Goal: Transaction & Acquisition: Obtain resource

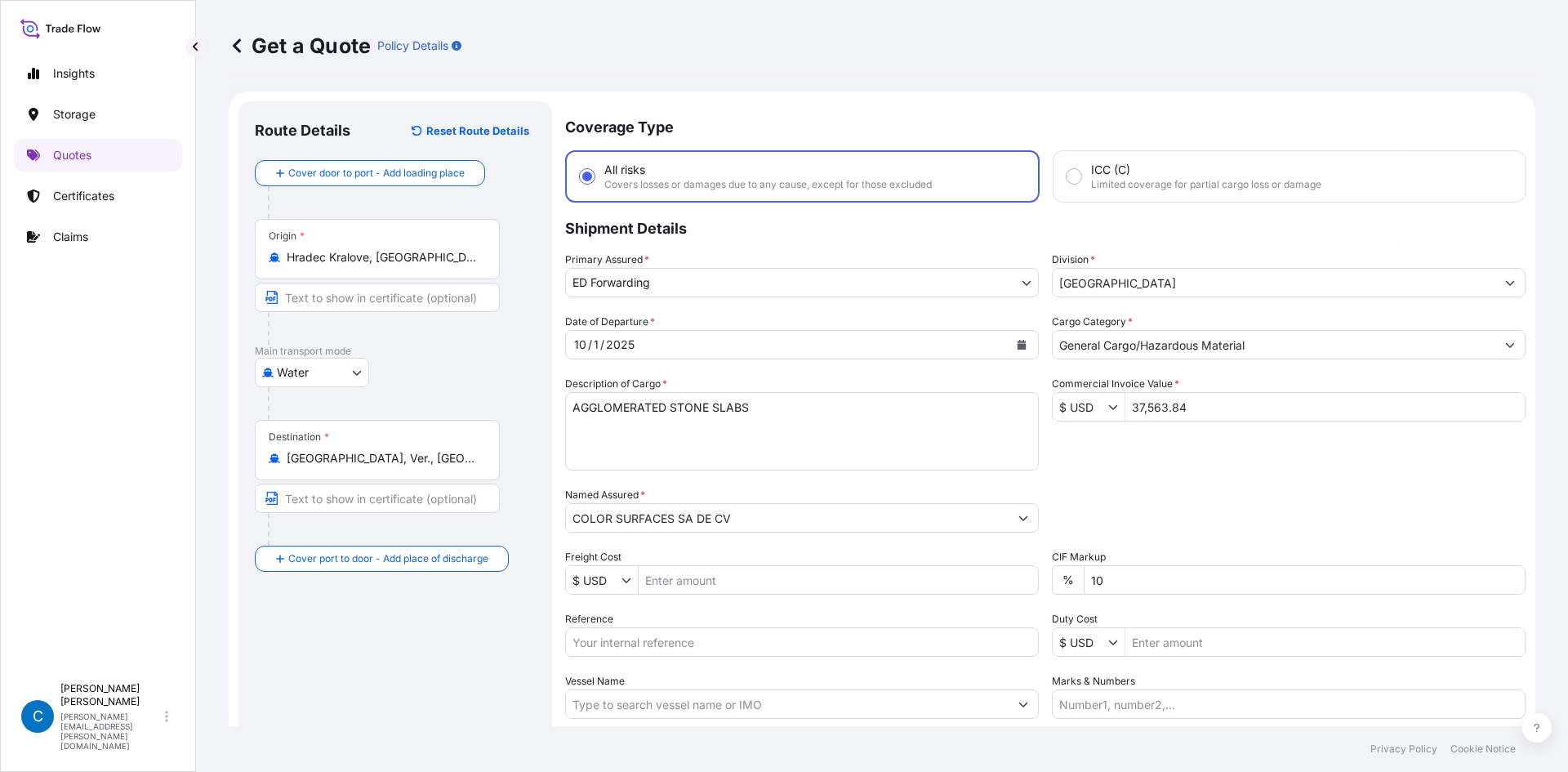
select select "Water"
select select "32195"
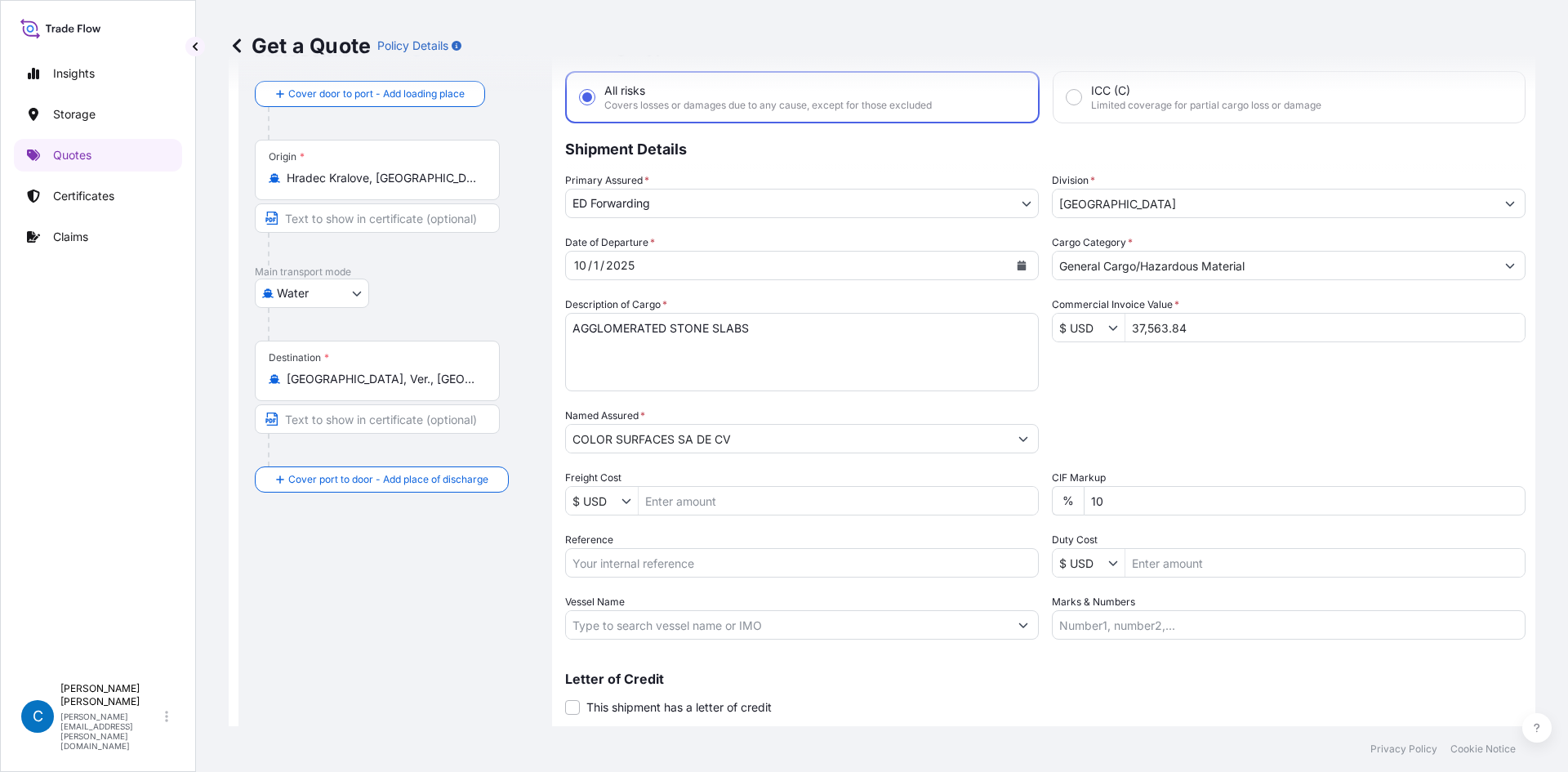
scroll to position [107, 0]
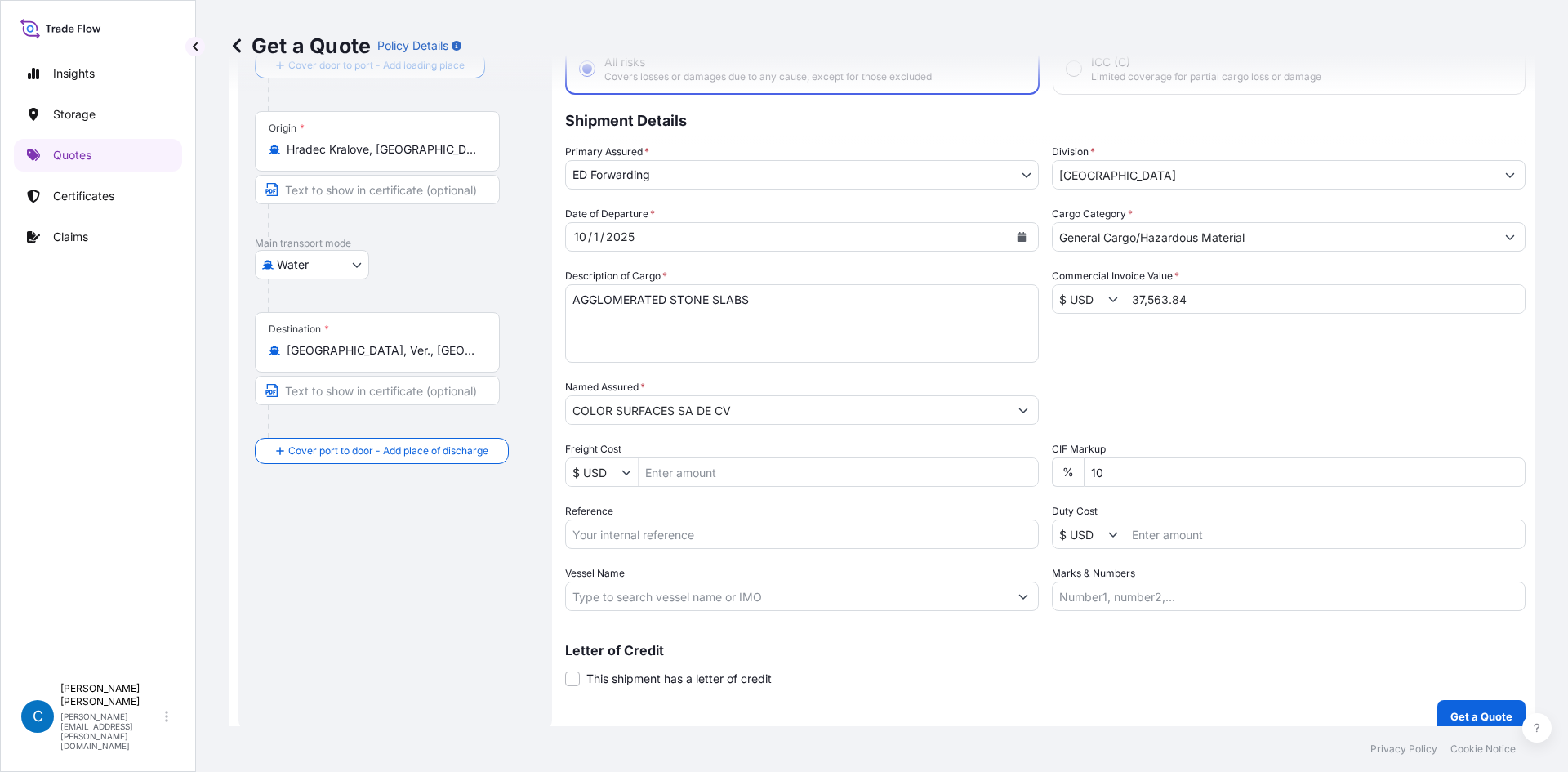
click at [671, 533] on input "Reference" at bounding box center [802, 534] width 474 height 30
paste input "SCMXIS2509388"
type input "SCMXIS2509388"
click at [1193, 366] on div "Date of Departure * [DATE] Cargo Category * General Cargo/Hazardous Material De…" at bounding box center [1046, 408] width 961 height 405
click at [1088, 479] on input "10" at bounding box center [1305, 472] width 442 height 30
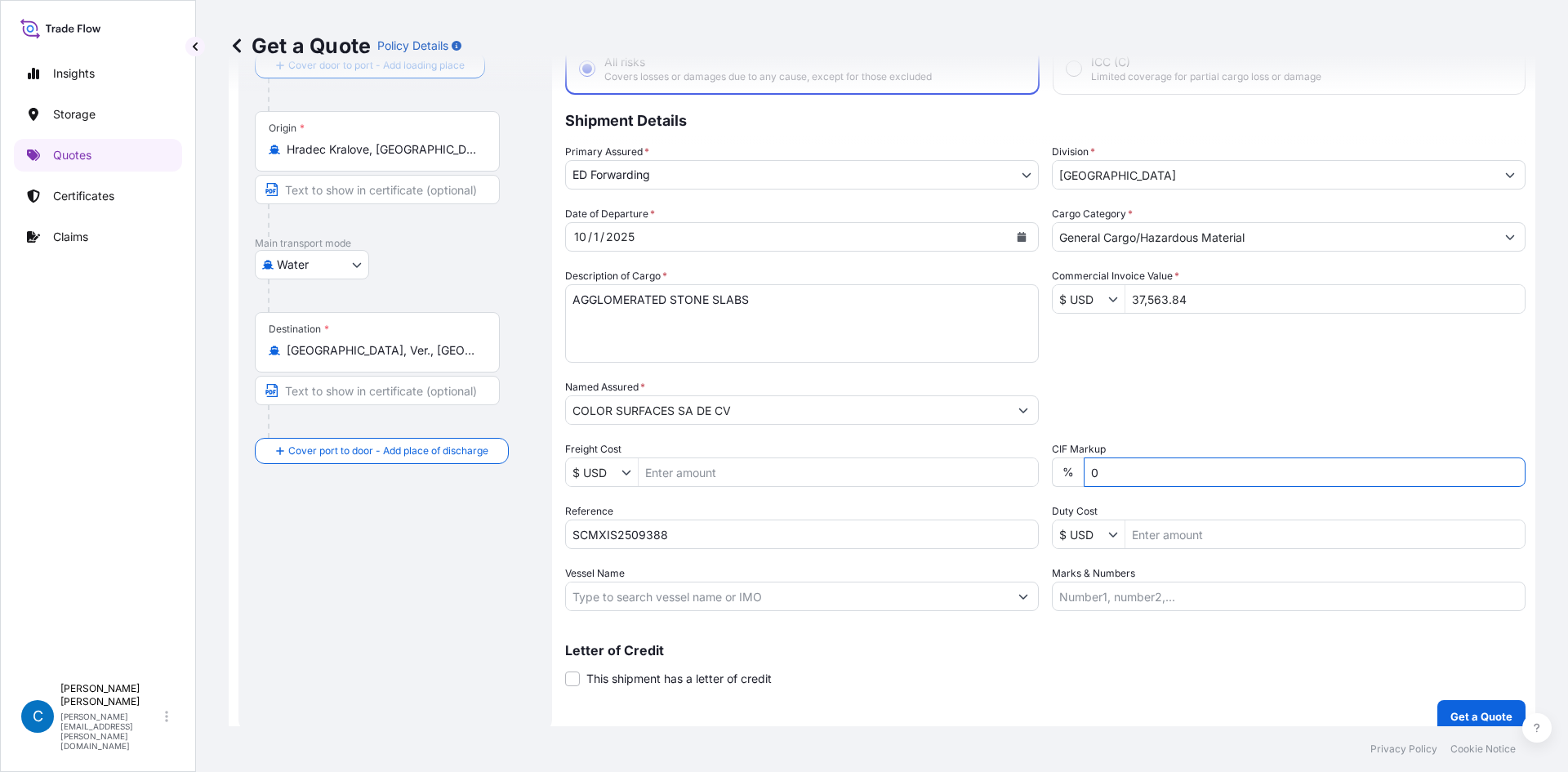
type input "0"
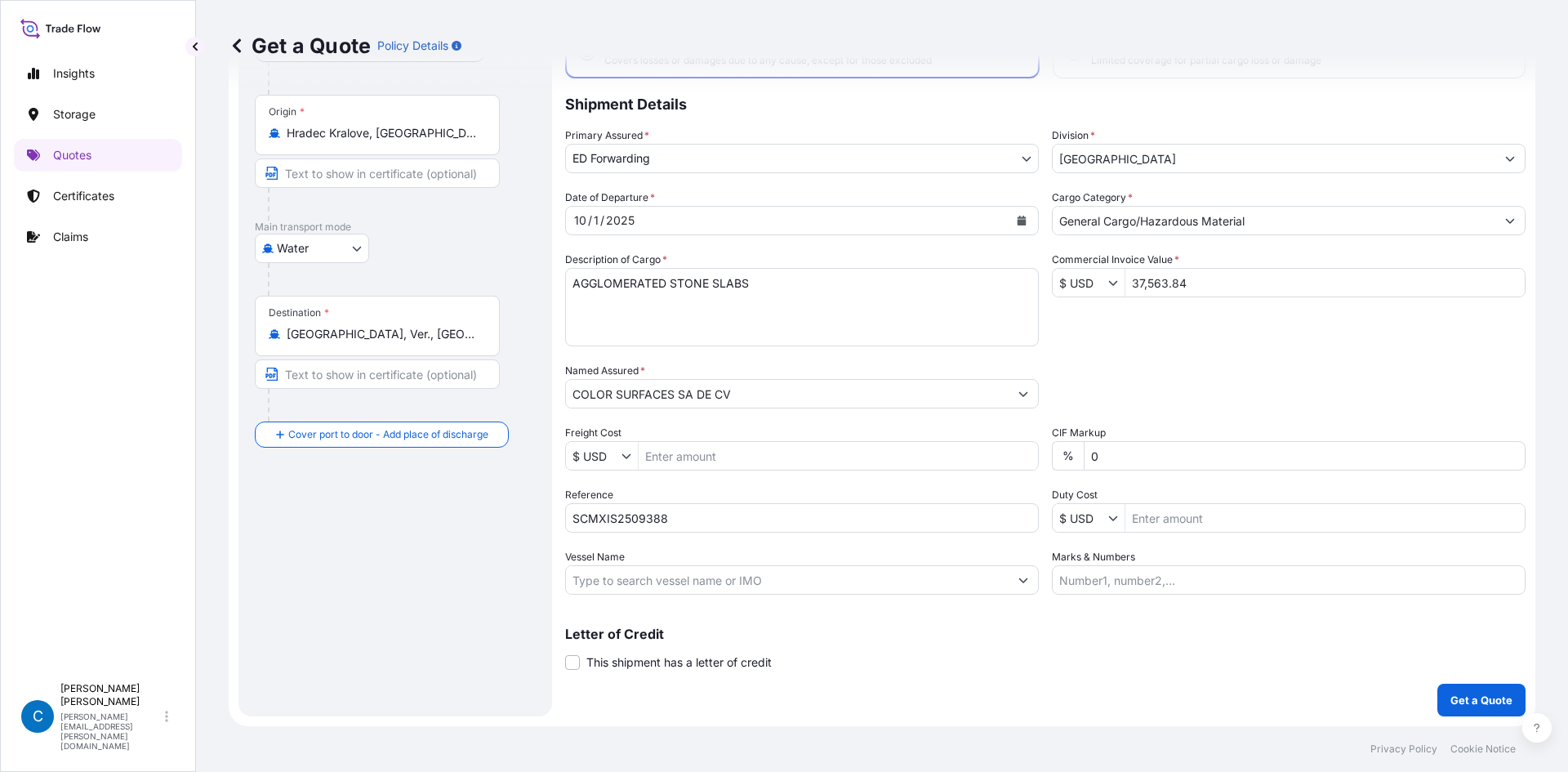
click at [649, 580] on input "Vessel Name" at bounding box center [786, 581] width 443 height 30
paste input "CMA CGM MOLIERE"
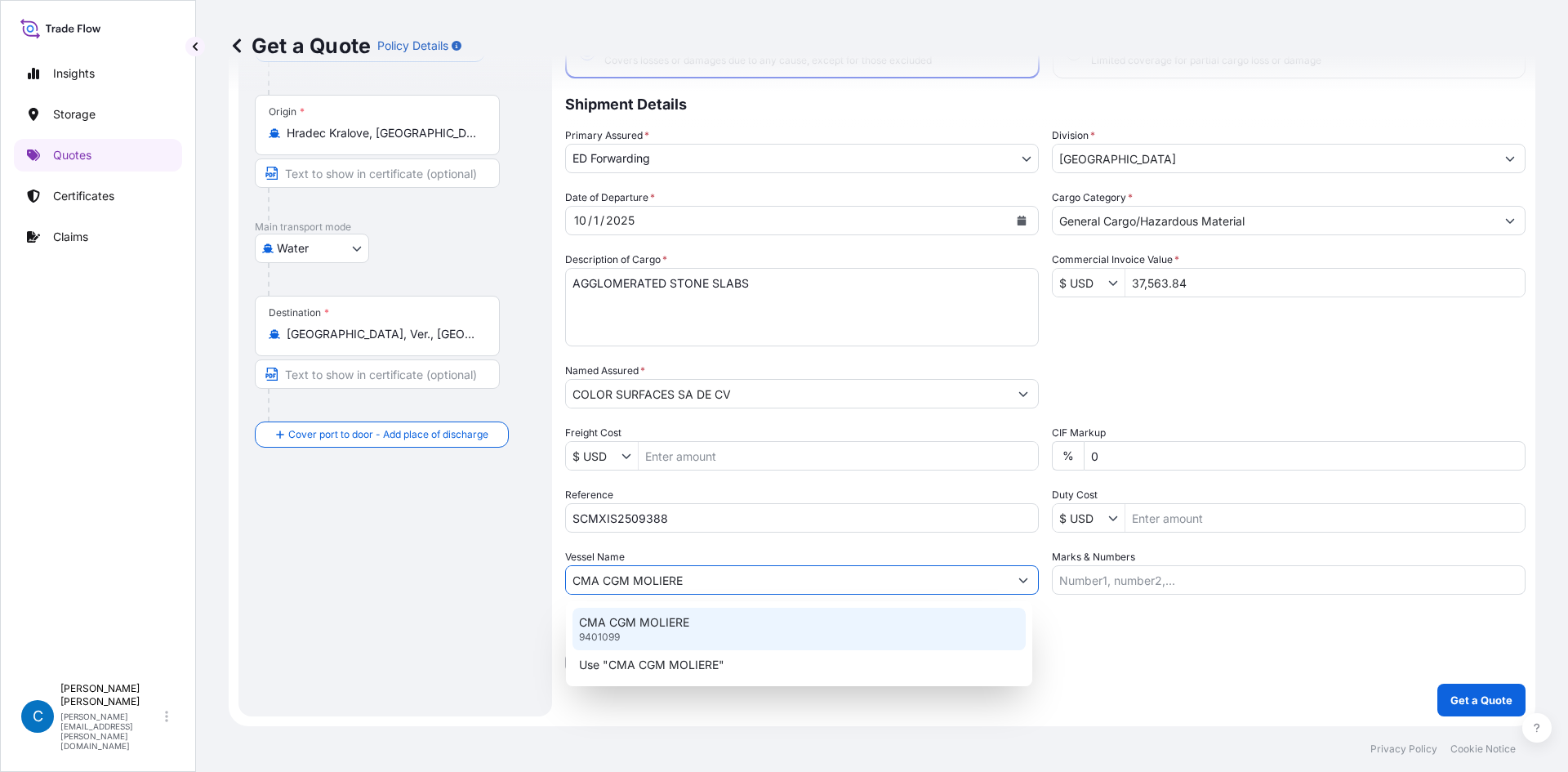
click at [704, 619] on div "CMA CGM MOLIERE 9401099" at bounding box center [799, 629] width 453 height 42
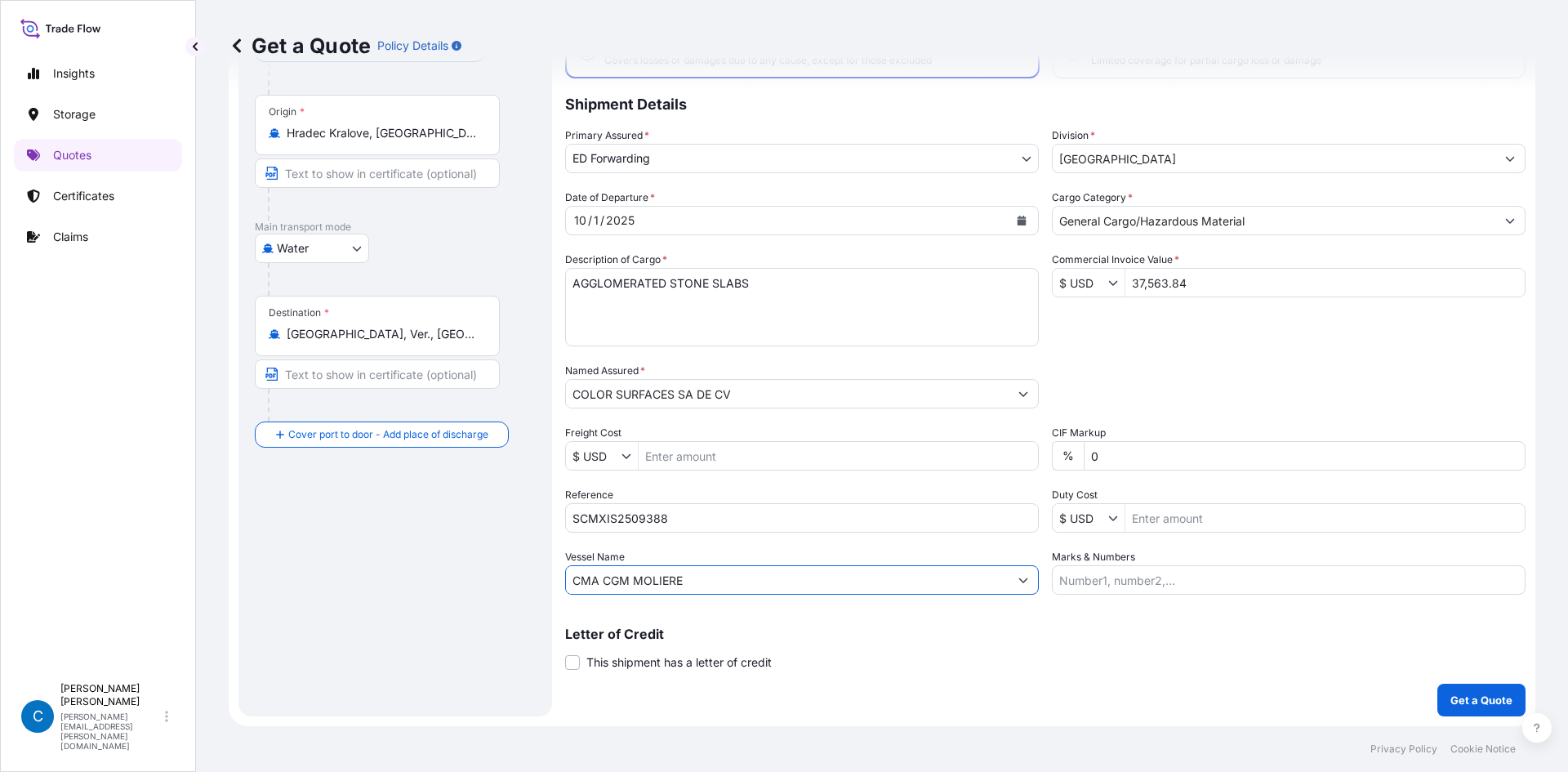
type input "CMA CGM MOLIERE"
click at [1240, 333] on div "Date of Departure * [DATE] Cargo Category * General Cargo/Hazardous Material De…" at bounding box center [1046, 391] width 961 height 405
click at [1457, 695] on p "Get a Quote" at bounding box center [1481, 700] width 62 height 17
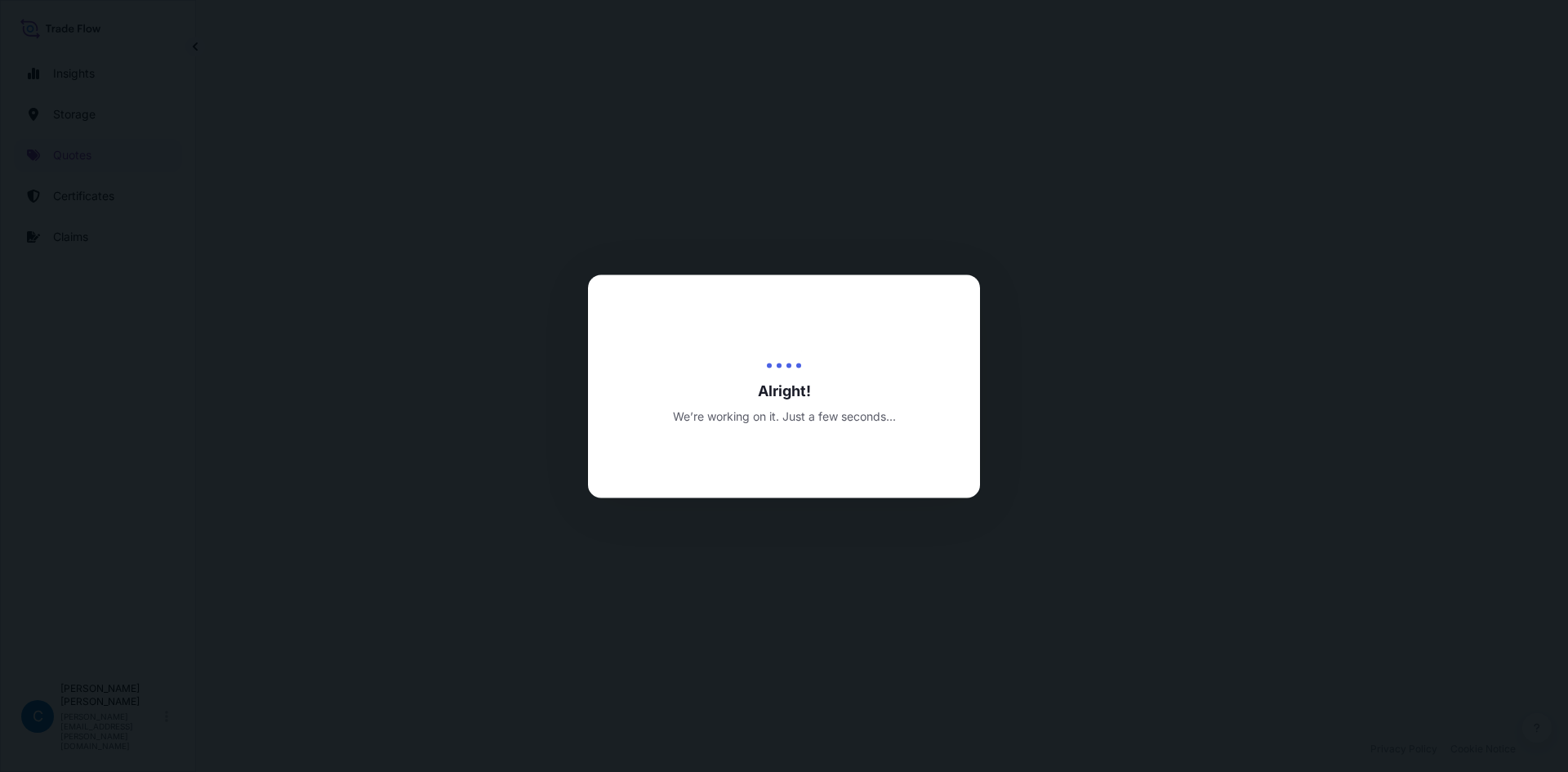
select select "Water"
select select "32195"
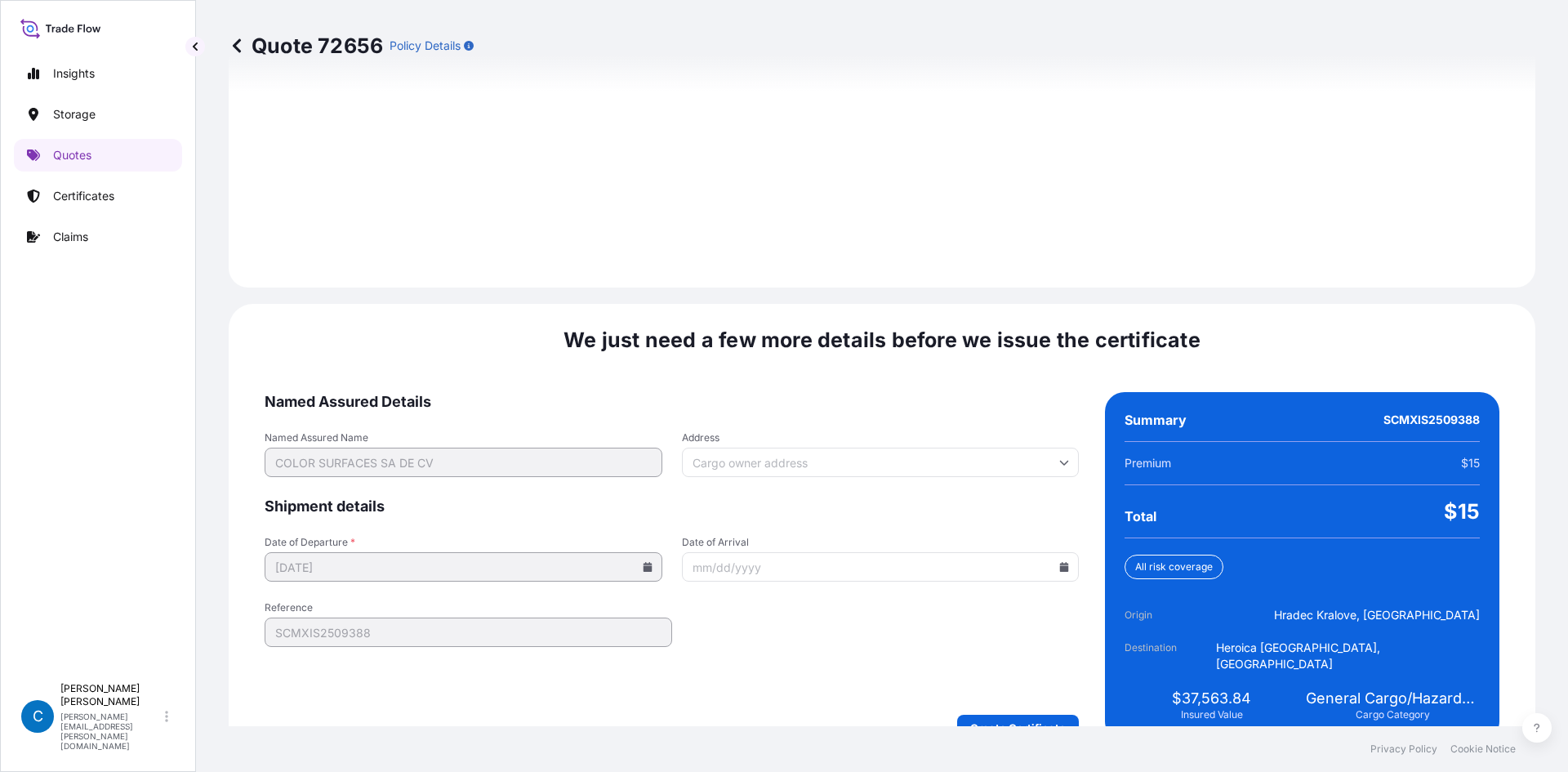
scroll to position [2260, 0]
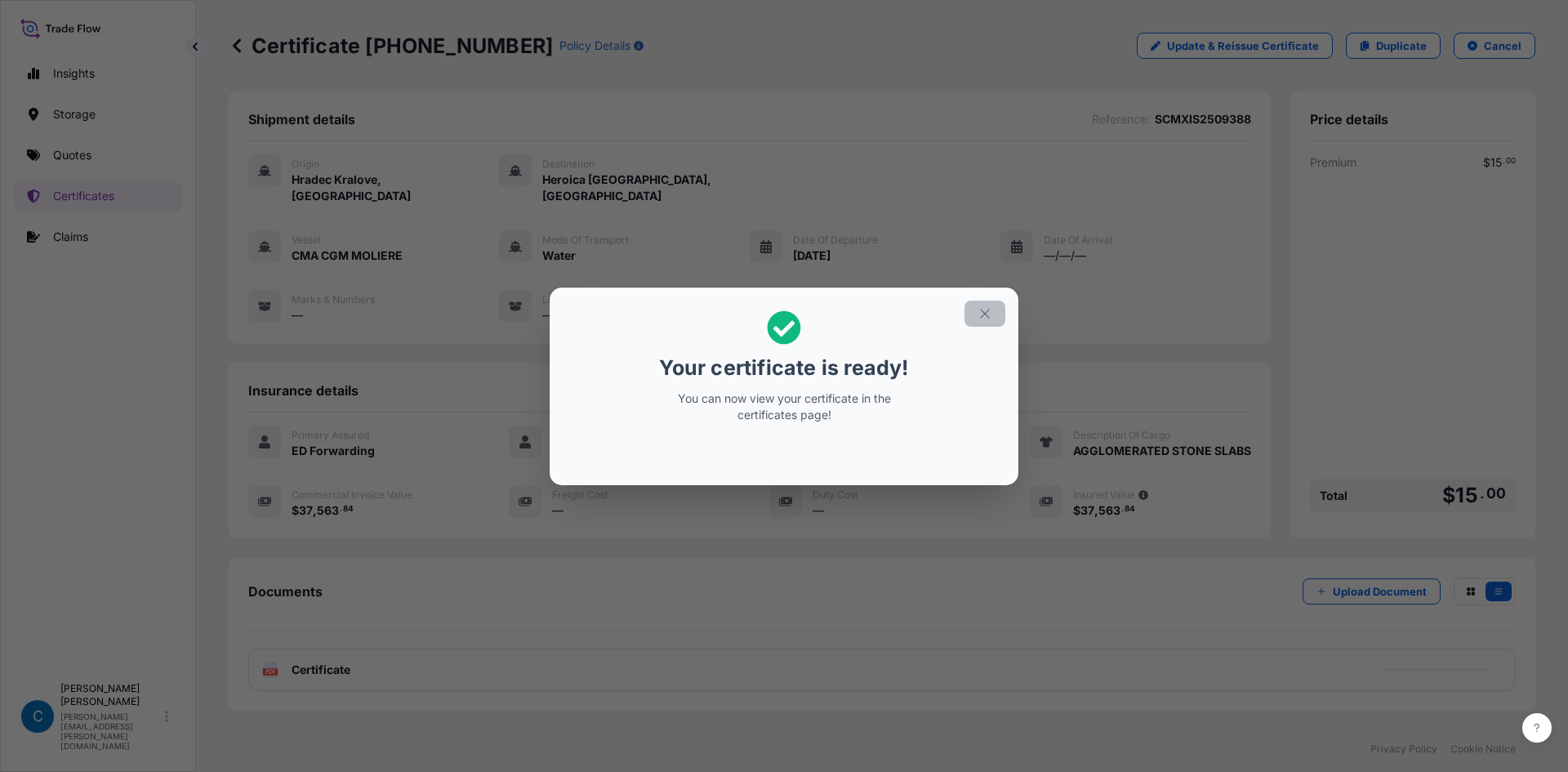
click at [989, 325] on button "button" at bounding box center [985, 314] width 40 height 27
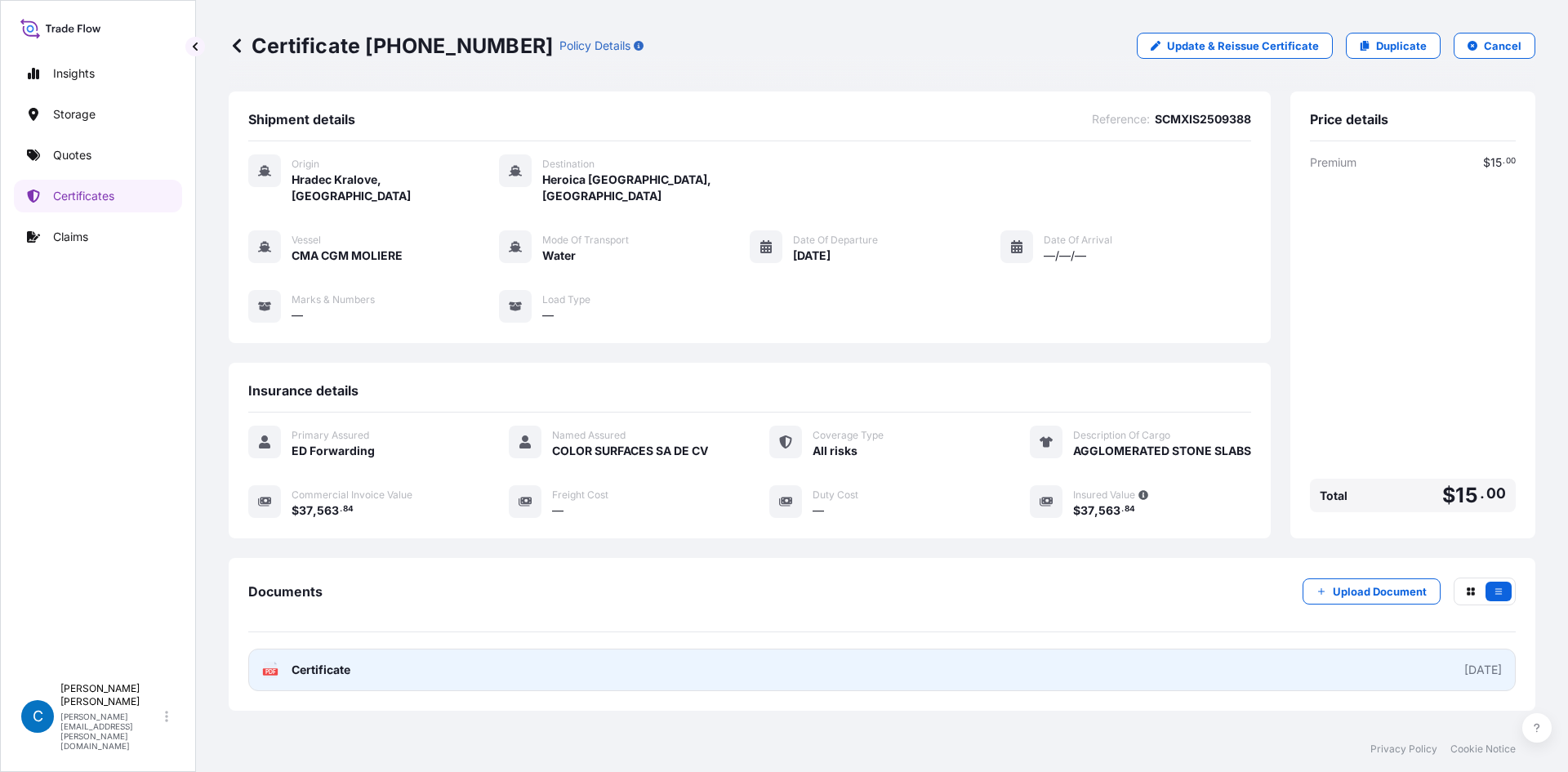
click at [900, 667] on link "PDF Certificate [DATE]" at bounding box center [882, 669] width 1267 height 42
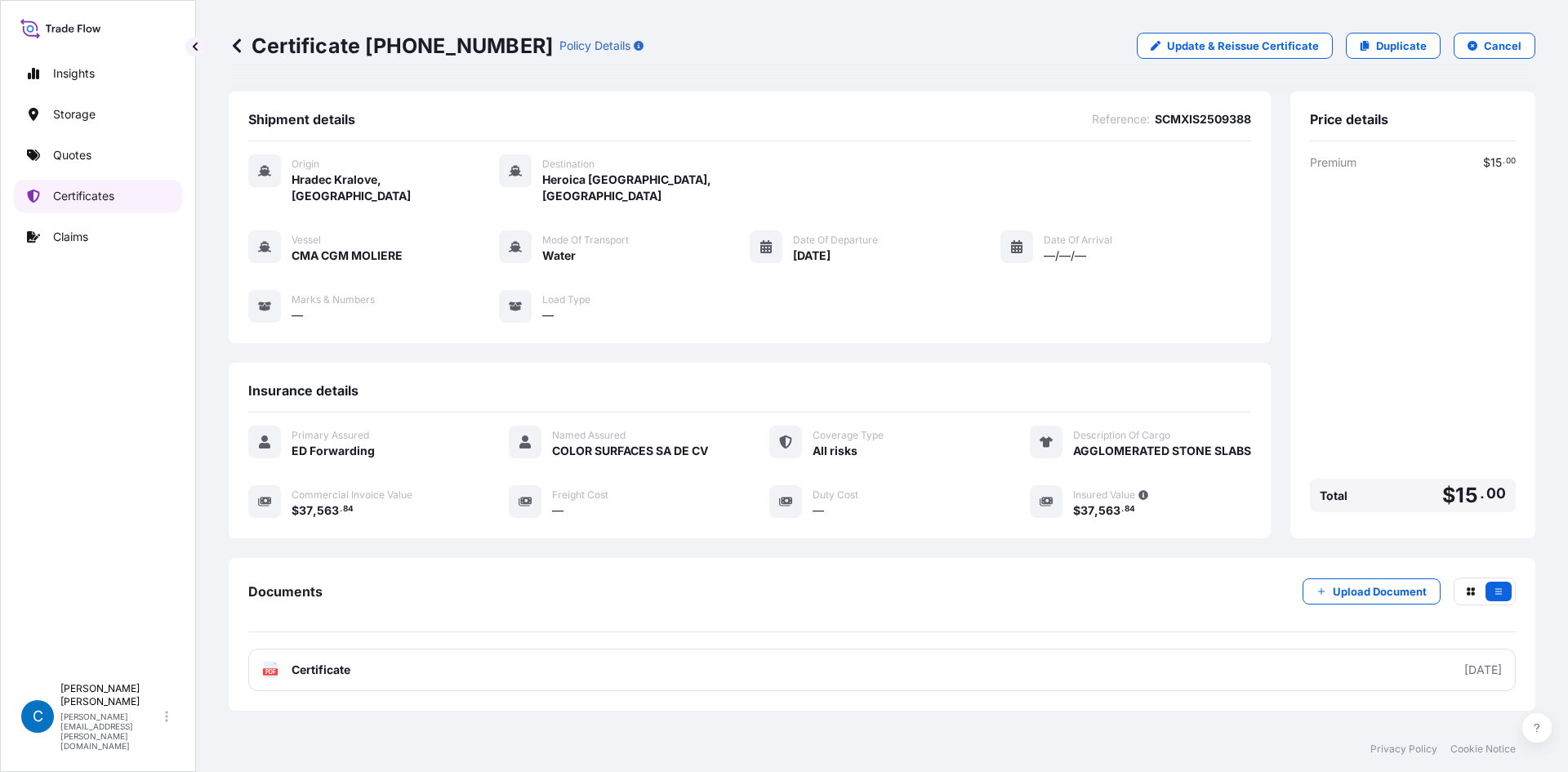
click at [126, 197] on link "Certificates" at bounding box center [98, 195] width 169 height 33
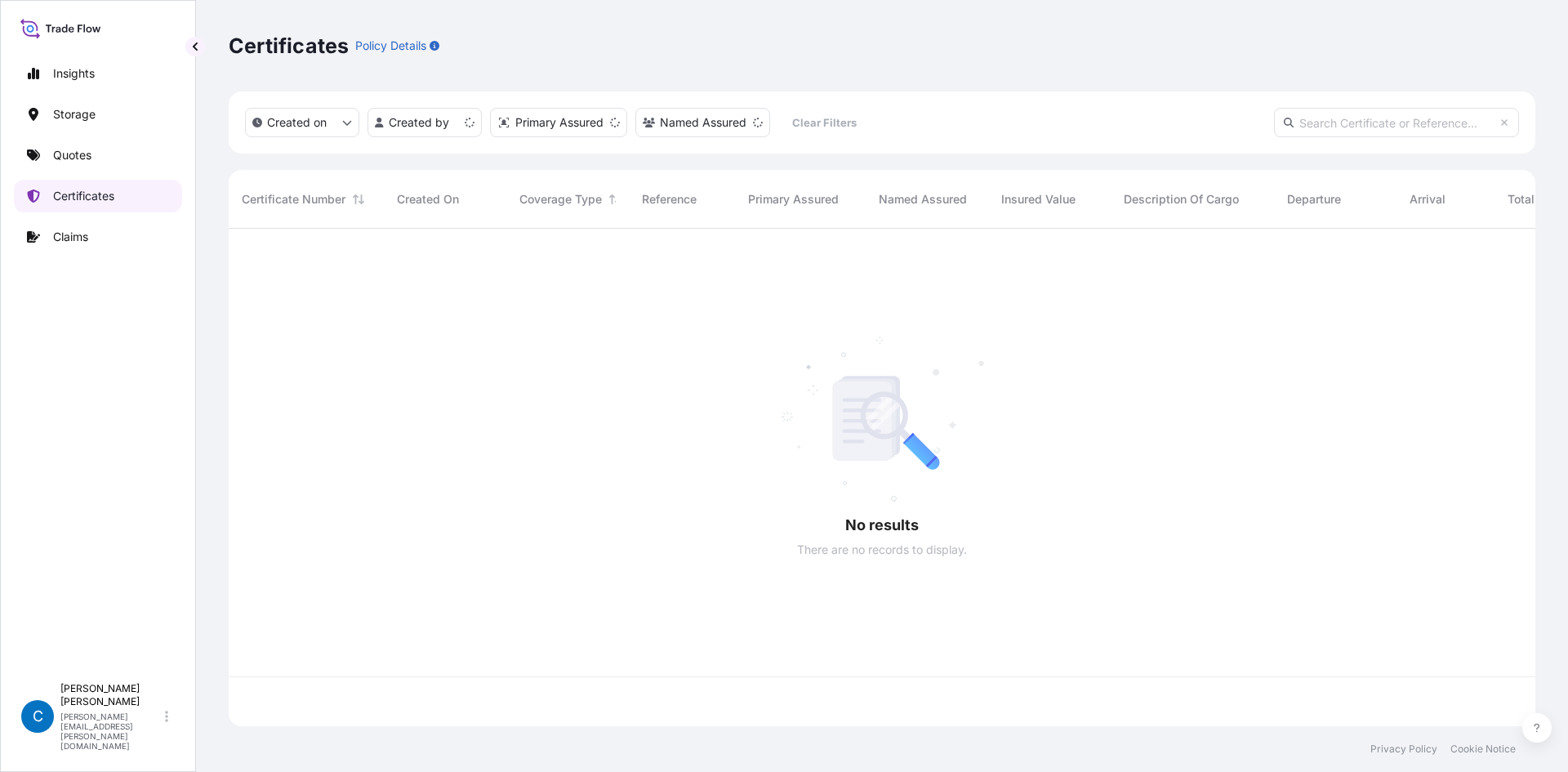
scroll to position [494, 1295]
